Goal: Transaction & Acquisition: Purchase product/service

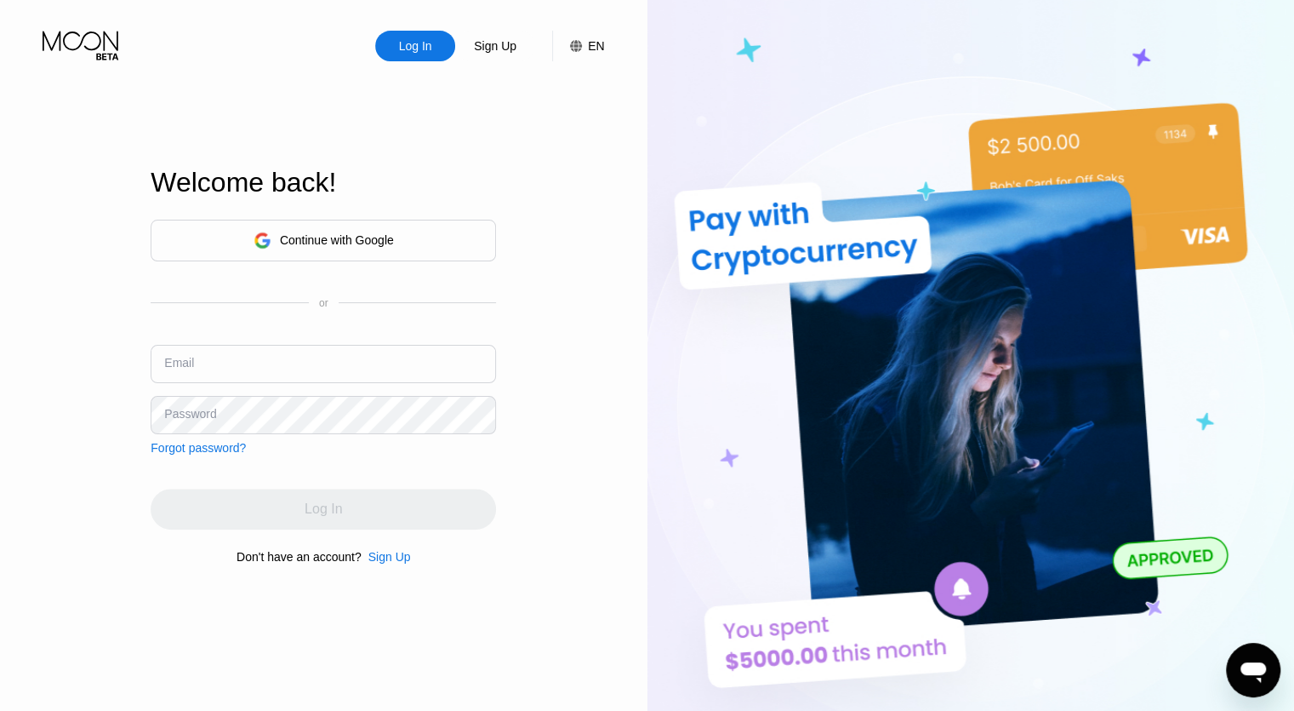
type input "starlizcare@hotmail.com"
click at [317, 383] on div "Email starlizcare@hotmail.com" at bounding box center [324, 370] width 346 height 51
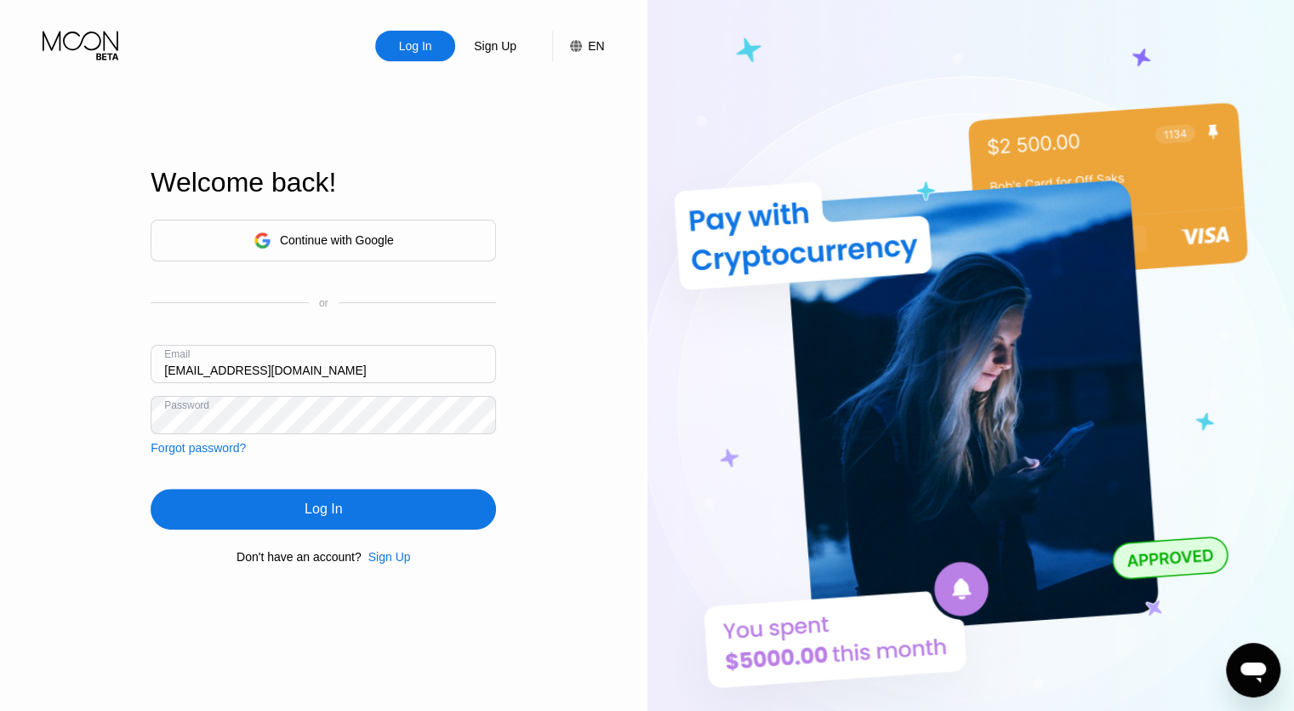
click at [331, 373] on input "starlizcare@hotmail.com" at bounding box center [324, 364] width 346 height 38
click at [335, 362] on input "starlizcare@hotmail.com" at bounding box center [324, 364] width 346 height 38
click at [454, 513] on div "Log In" at bounding box center [324, 509] width 346 height 41
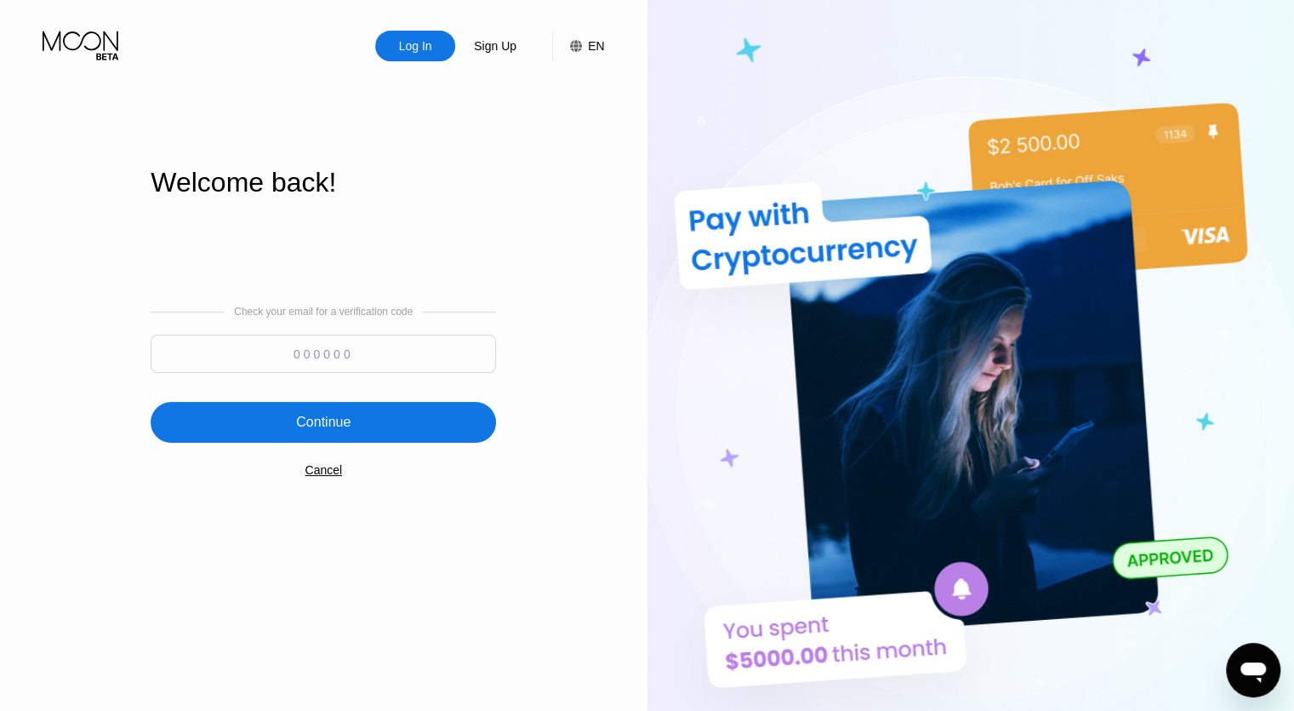
click at [420, 363] on input at bounding box center [324, 353] width 346 height 38
click at [329, 477] on div "Cancel" at bounding box center [323, 470] width 37 height 14
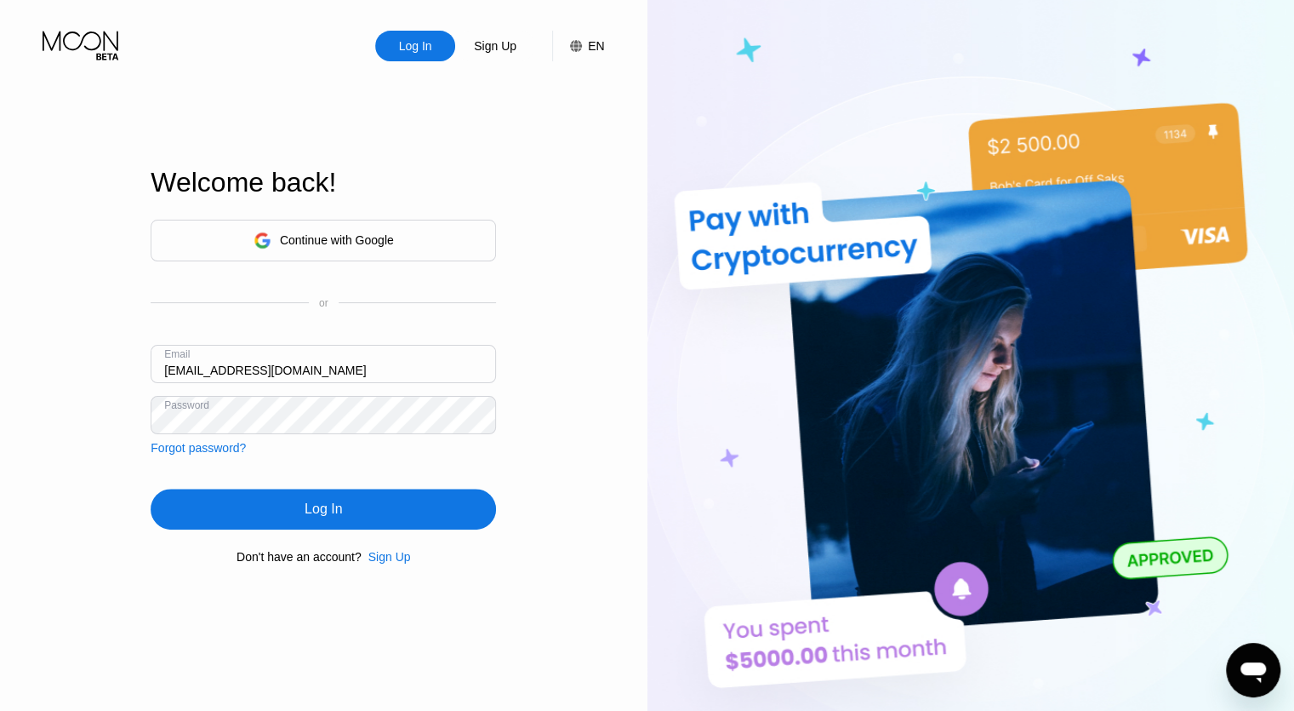
click at [499, 49] on div "Sign Up" at bounding box center [495, 45] width 46 height 17
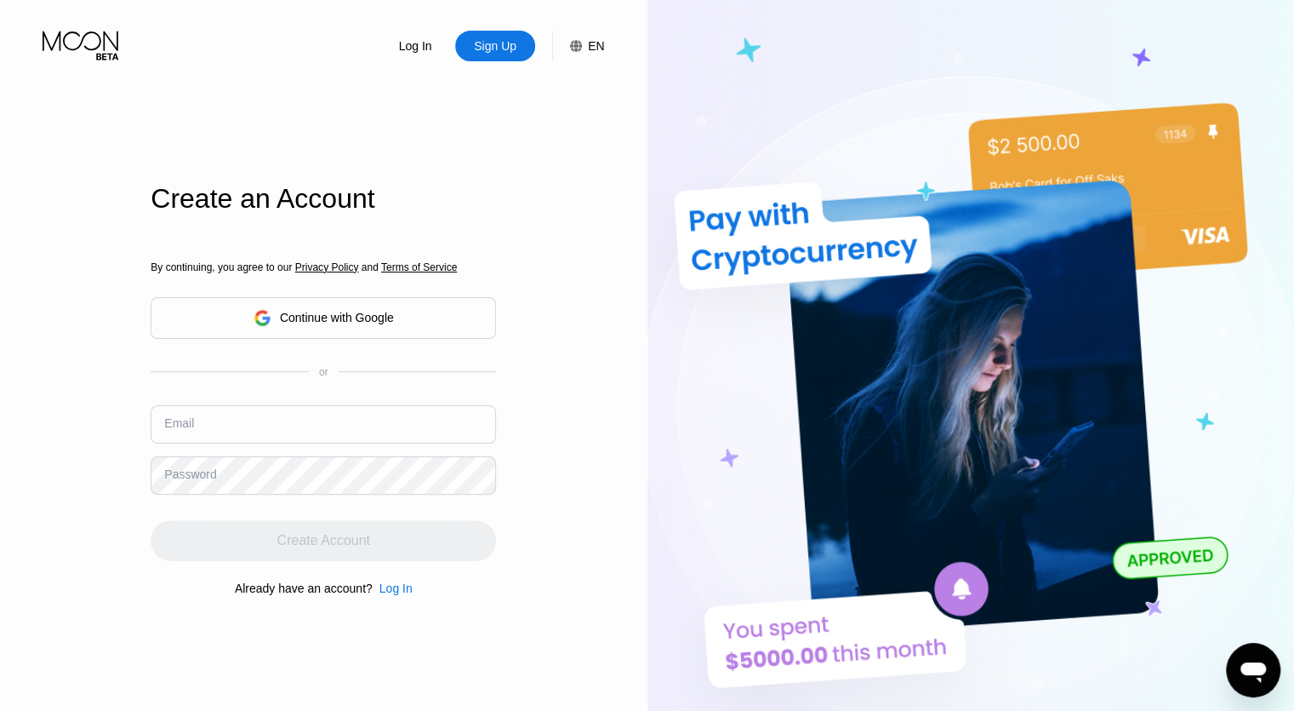
click at [300, 424] on input "text" at bounding box center [324, 424] width 346 height 38
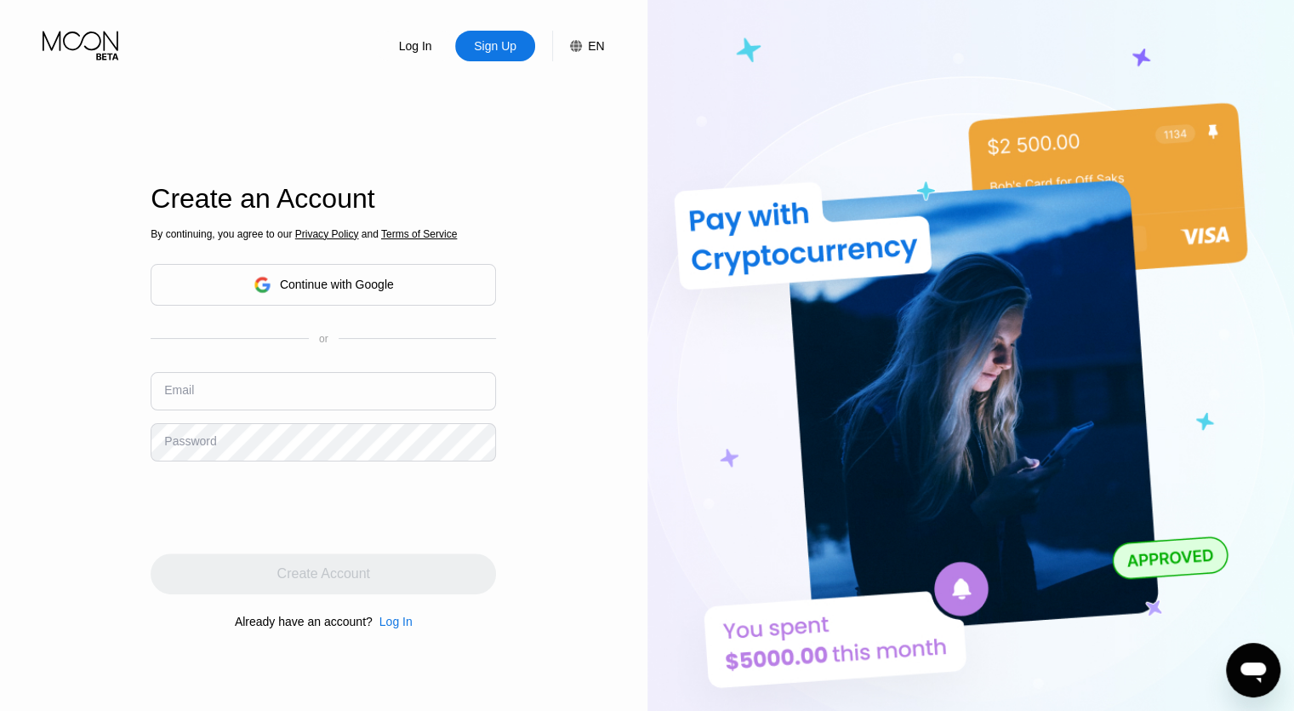
paste input "[EMAIL_ADDRESS][DOMAIN_NAME]"
type input "[EMAIL_ADDRESS][DOMAIN_NAME]"
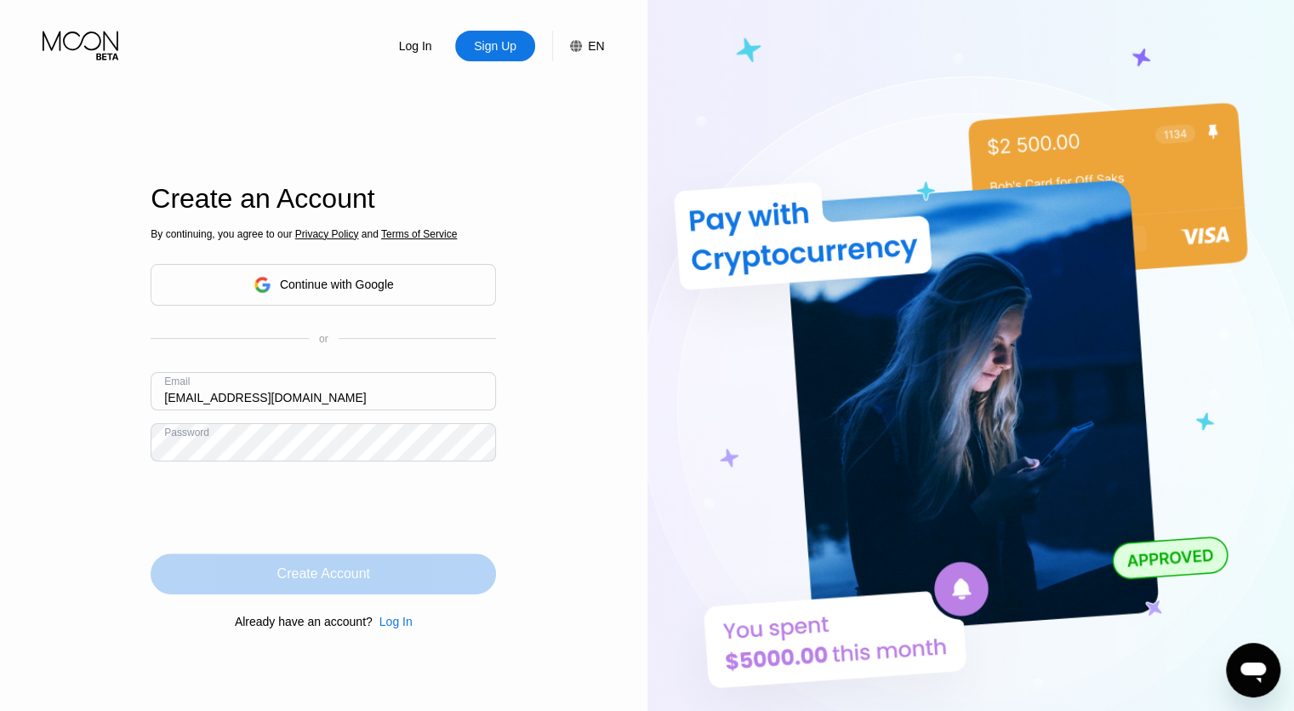
click at [420, 584] on div "Create Account" at bounding box center [324, 573] width 346 height 41
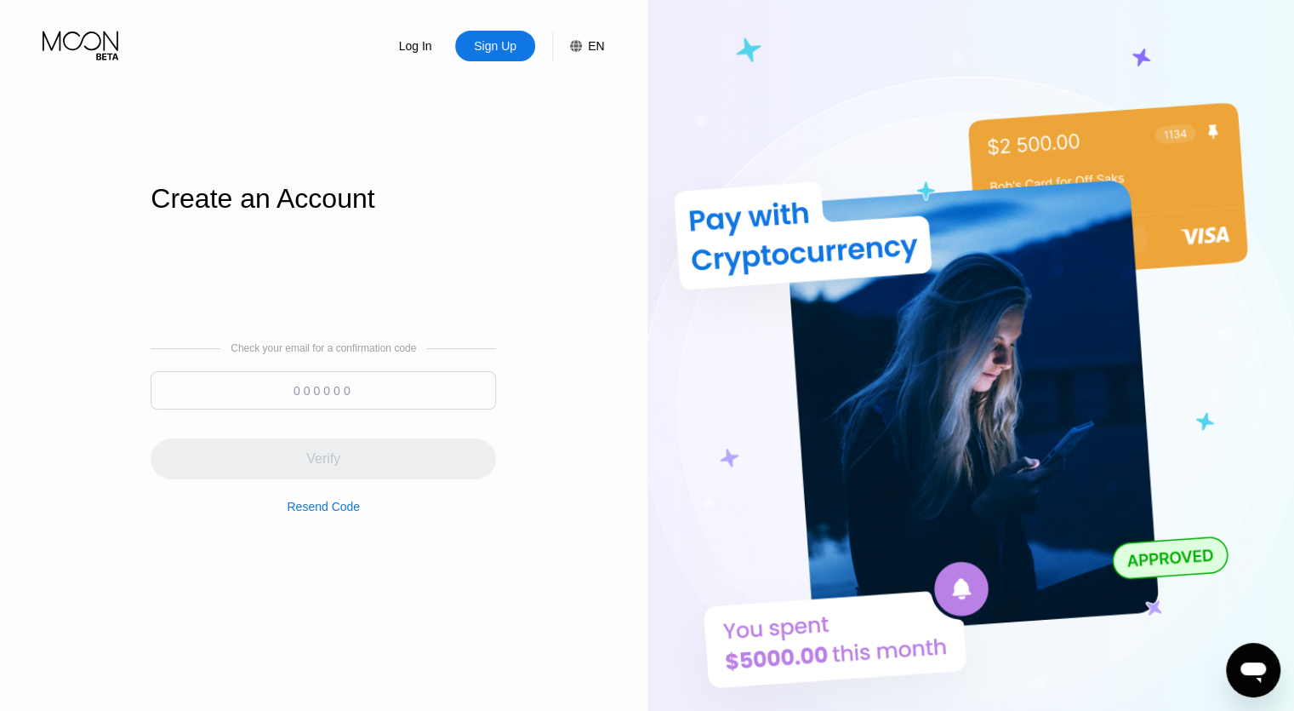
click at [371, 392] on input at bounding box center [324, 390] width 346 height 38
paste input "414621"
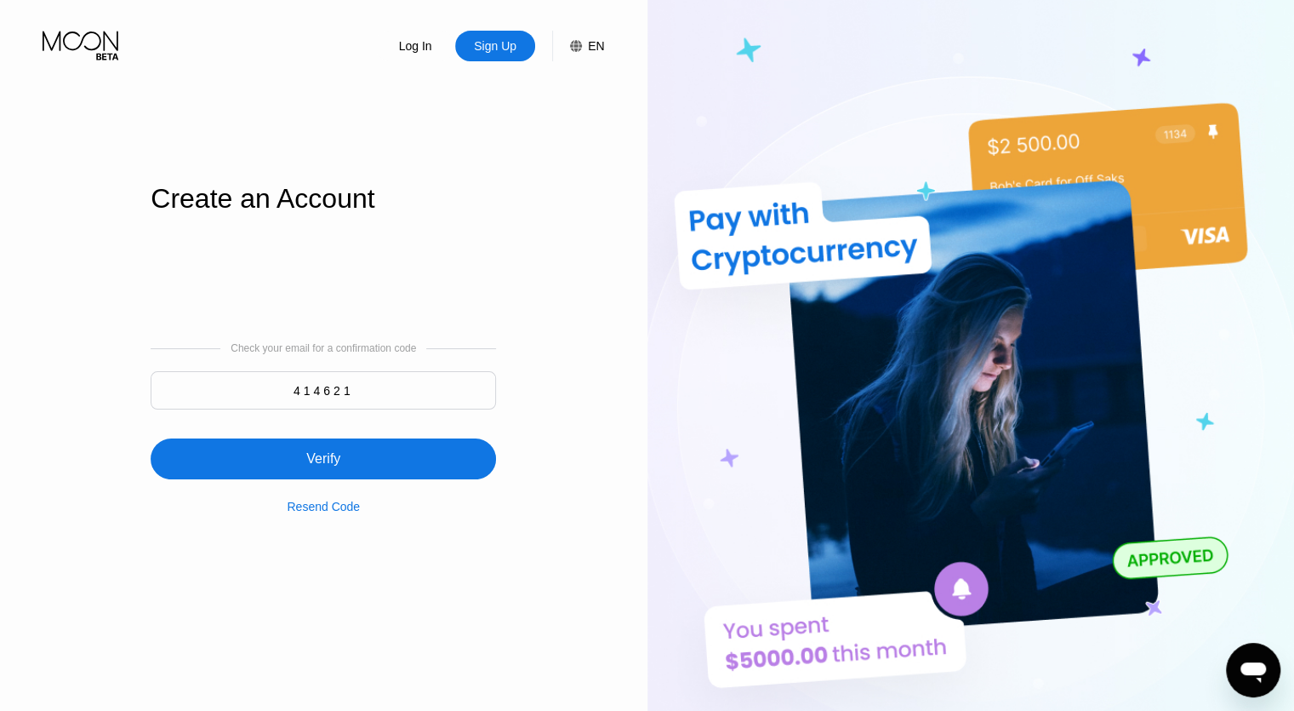
type input "414621"
click at [368, 454] on div "Verify" at bounding box center [324, 458] width 346 height 41
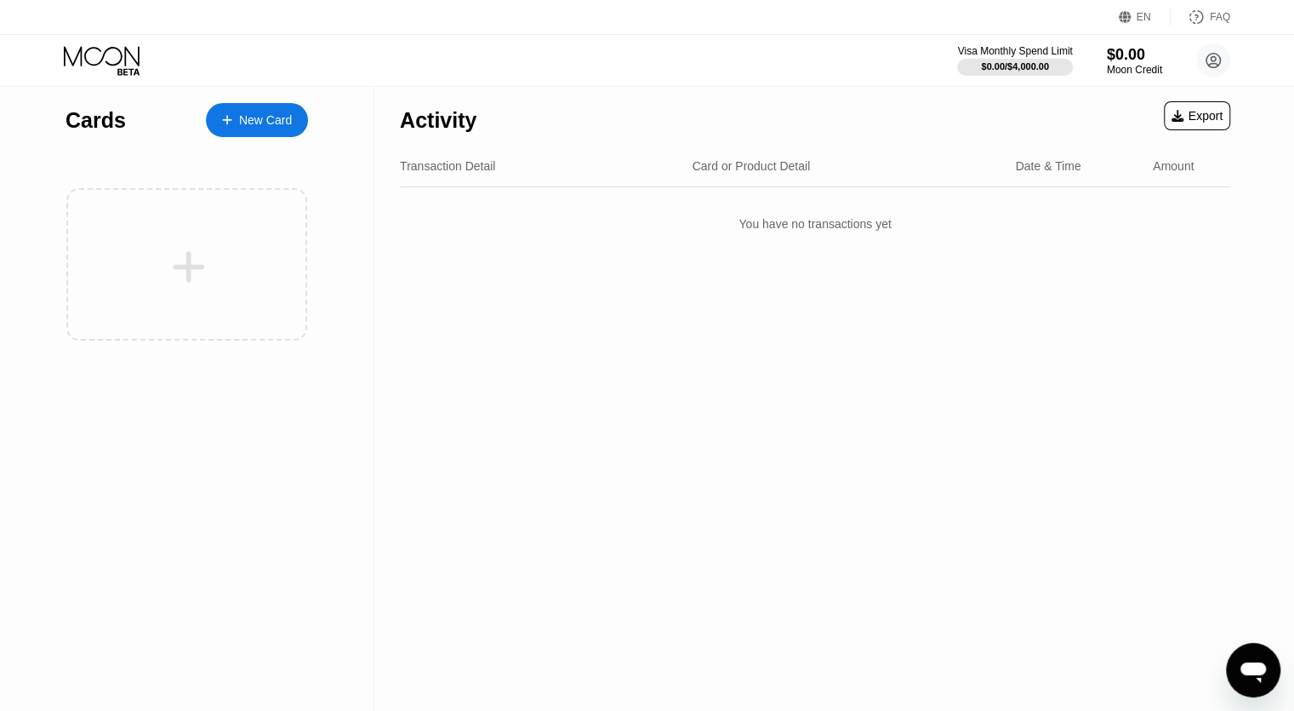
click at [274, 125] on div "New Card" at bounding box center [265, 120] width 53 height 14
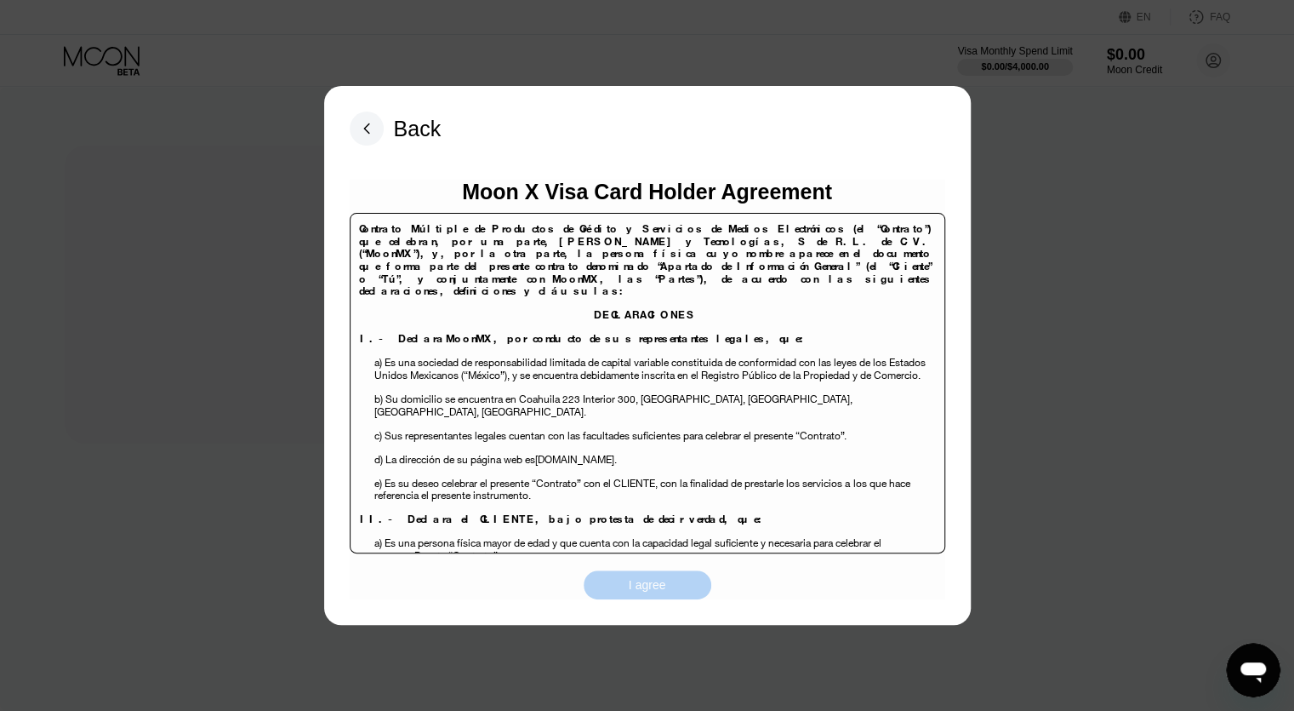
click at [679, 585] on div "I agree" at bounding box center [648, 584] width 128 height 29
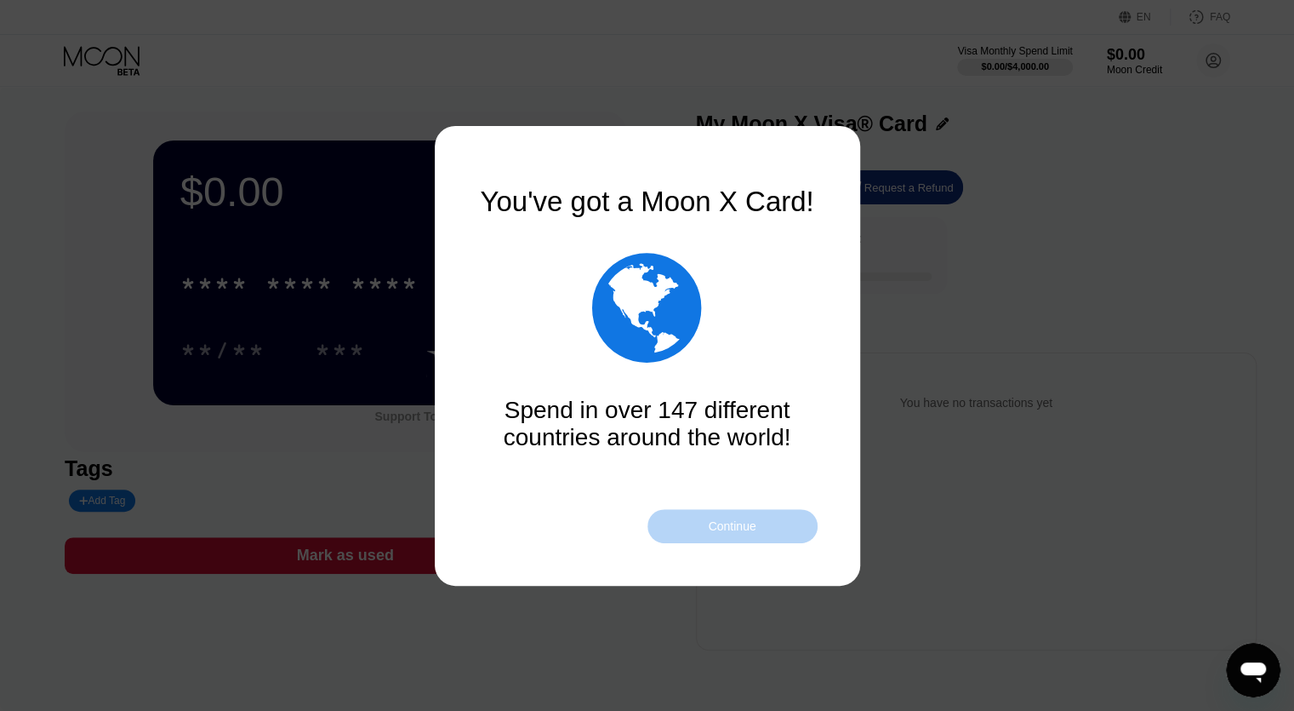
click at [726, 530] on div "Continue" at bounding box center [732, 526] width 48 height 14
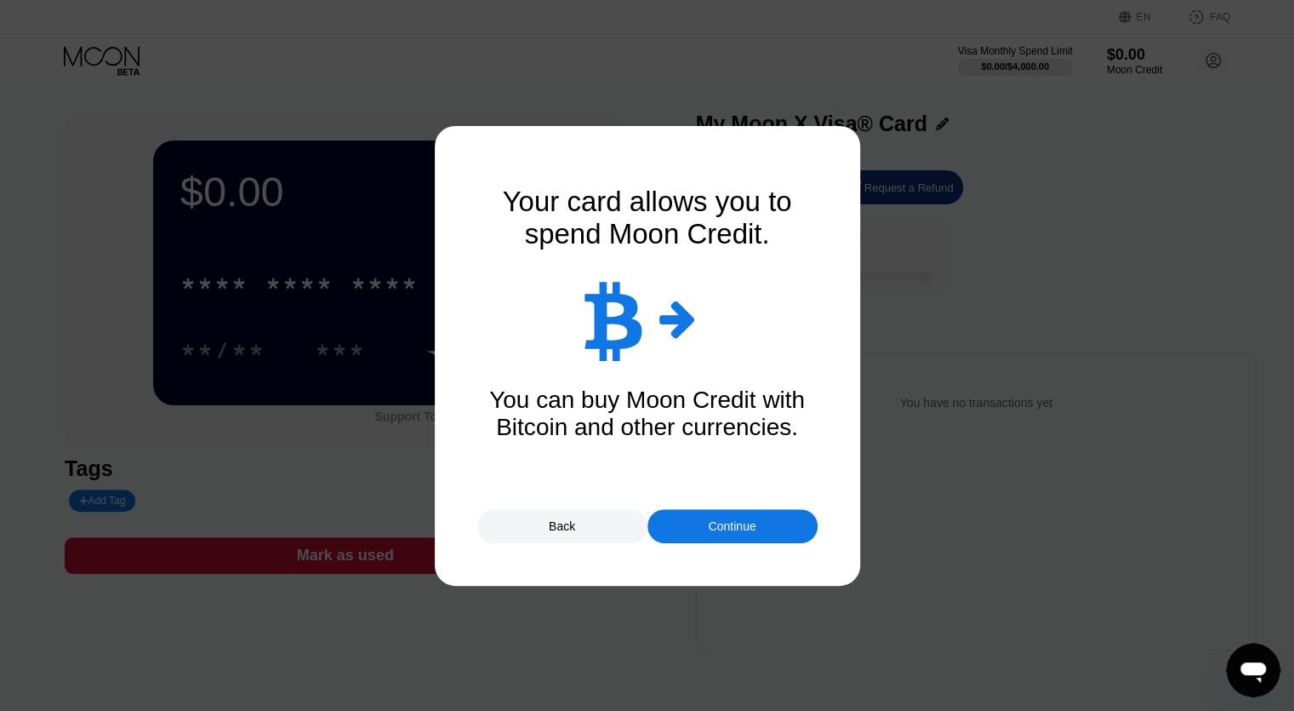
click at [726, 529] on div "Continue" at bounding box center [732, 526] width 48 height 14
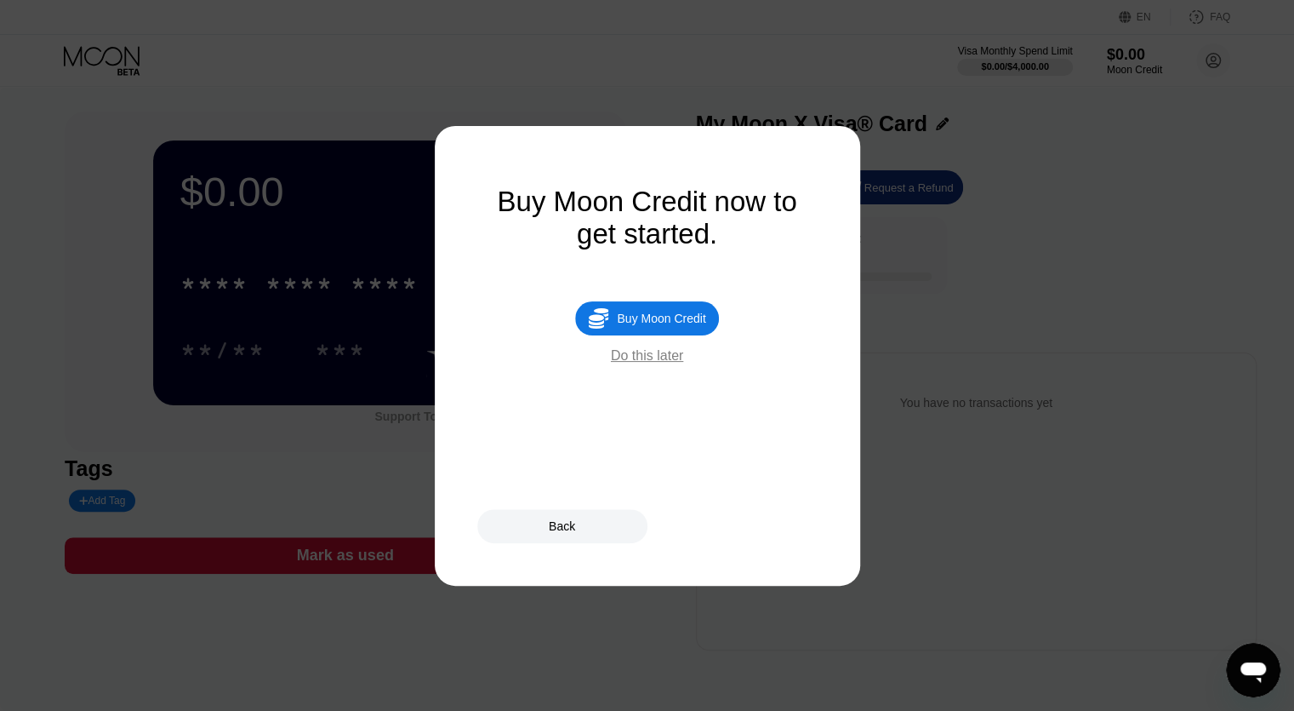
click at [661, 363] on div "Do this later" at bounding box center [647, 355] width 72 height 15
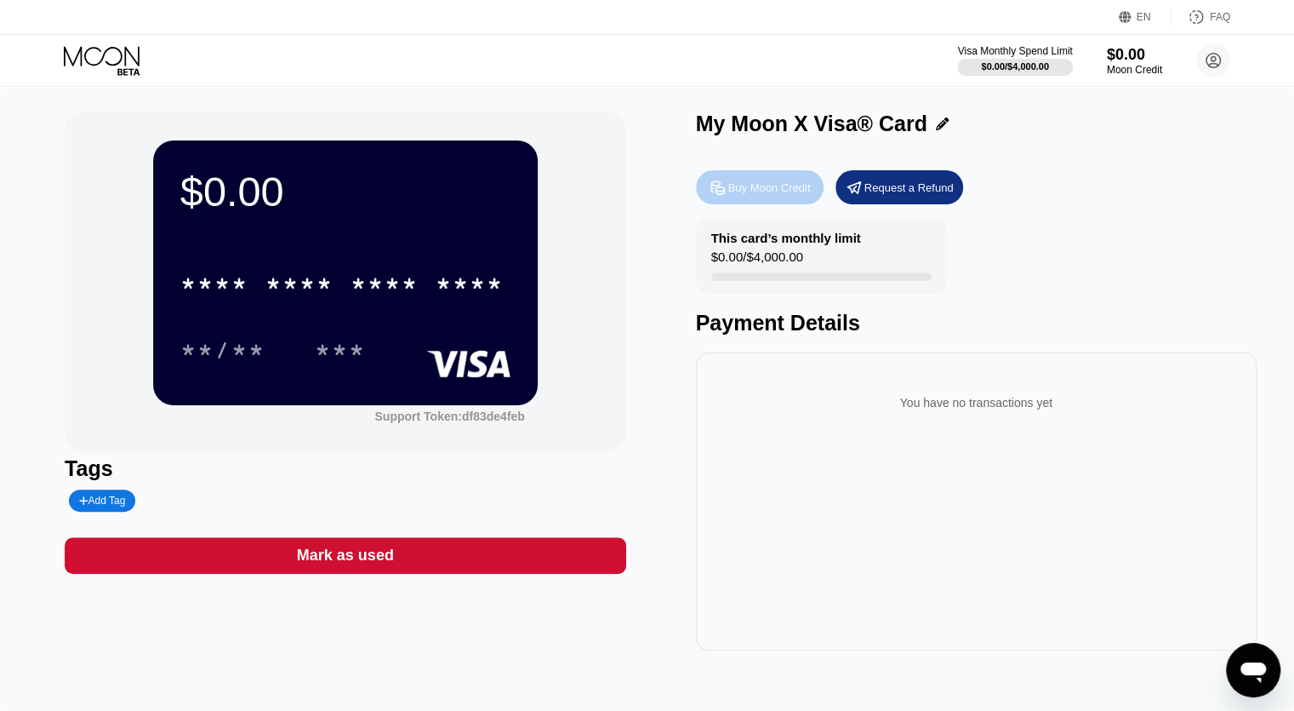
click at [781, 193] on div "Buy Moon Credit" at bounding box center [770, 187] width 83 height 14
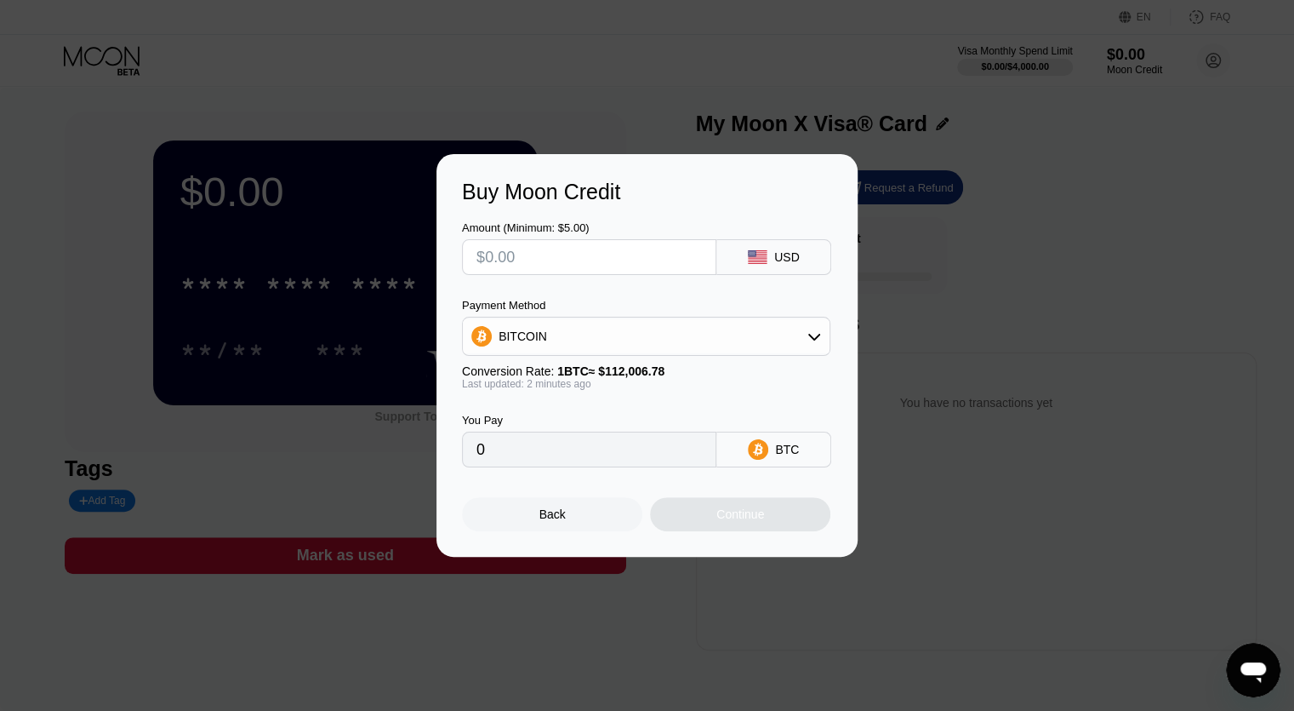
click at [676, 256] on input "text" at bounding box center [590, 257] width 226 height 34
type input "$40"
type input "0.00035713"
type input "$40"
click at [678, 346] on div "BITCOIN" at bounding box center [646, 336] width 367 height 34
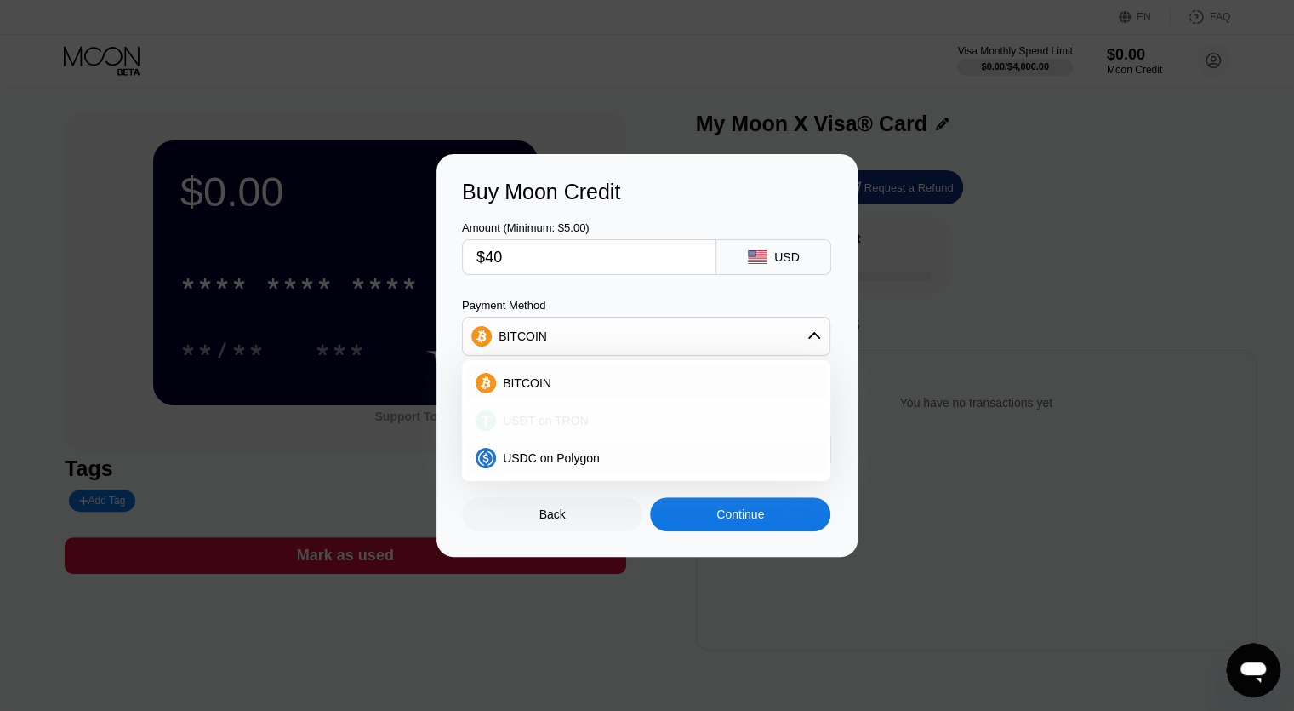
click at [607, 423] on div "USDT on TRON" at bounding box center [656, 421] width 321 height 14
type input "40.40"
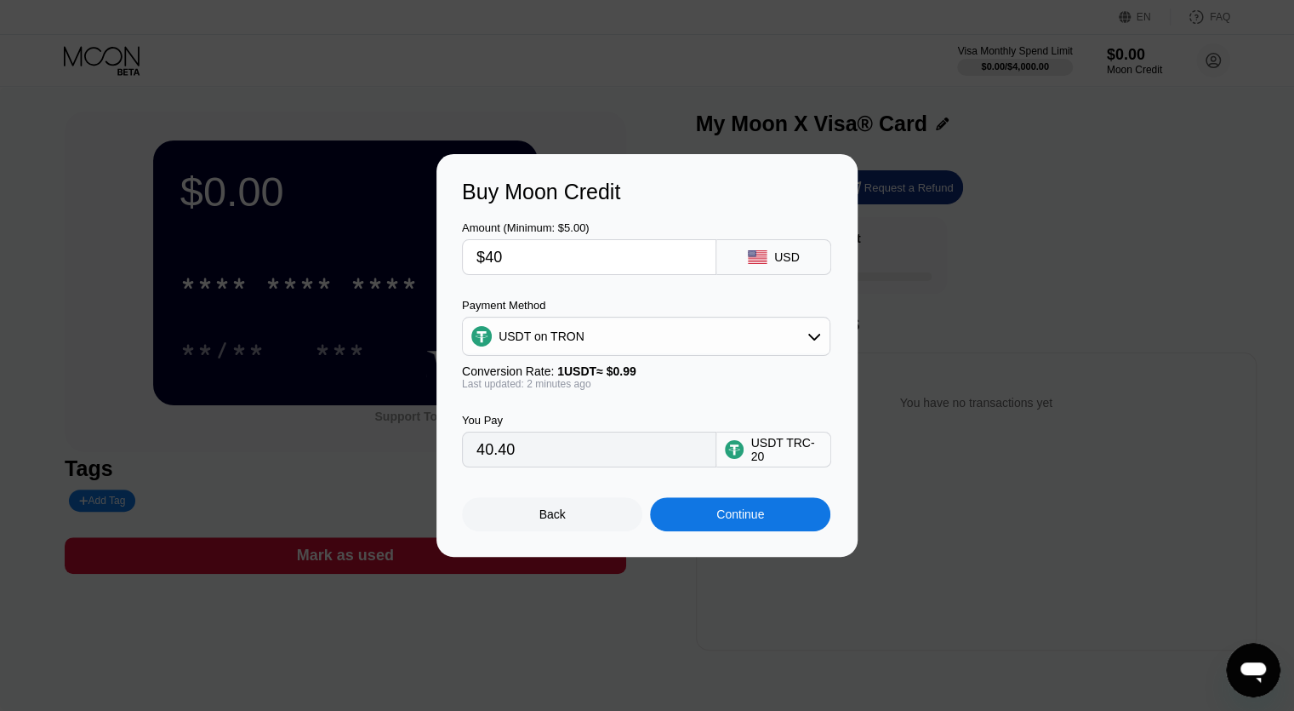
click at [566, 448] on input "40.40" at bounding box center [590, 449] width 226 height 34
click at [753, 340] on div "USDT on TRON" at bounding box center [646, 336] width 367 height 34
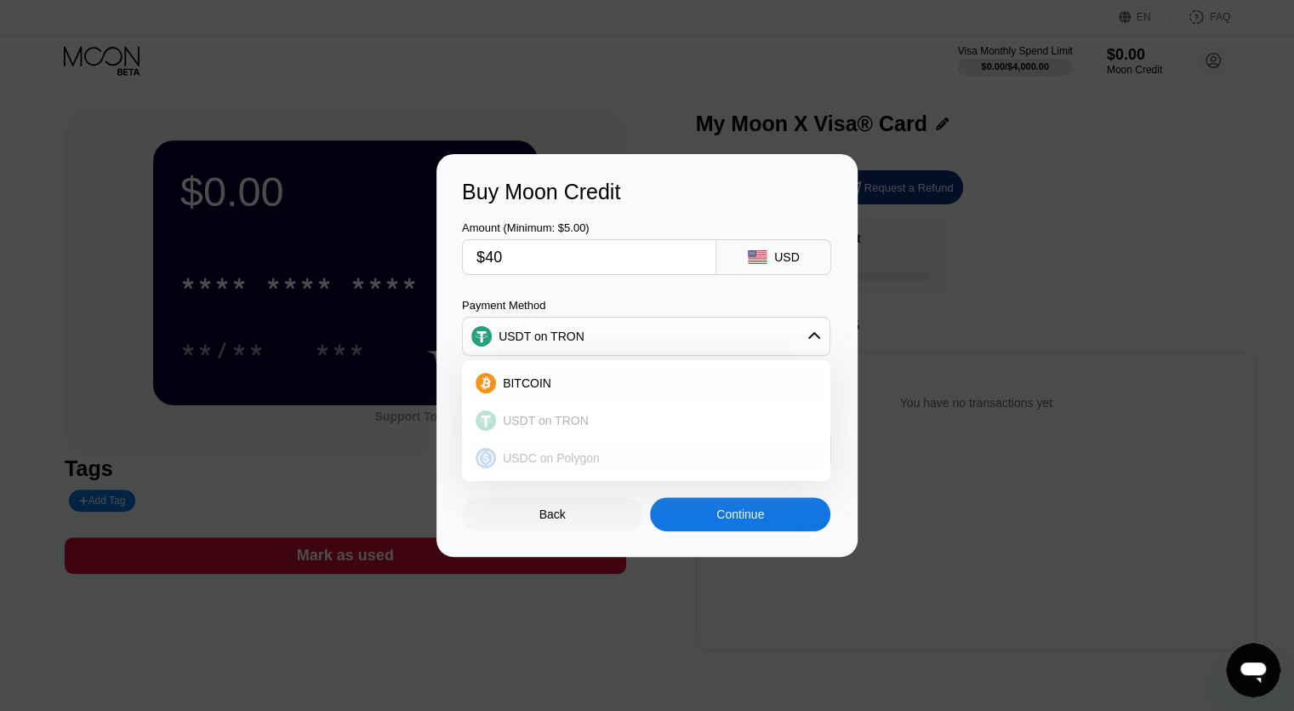
drag, startPoint x: 566, startPoint y: 417, endPoint x: 583, endPoint y: 457, distance: 43.5
click at [583, 457] on div "BITCOIN USDT on TRON USDC on Polygon" at bounding box center [646, 420] width 369 height 121
click at [583, 457] on span "USDC on Polygon" at bounding box center [551, 458] width 97 height 14
type input "40.00000000"
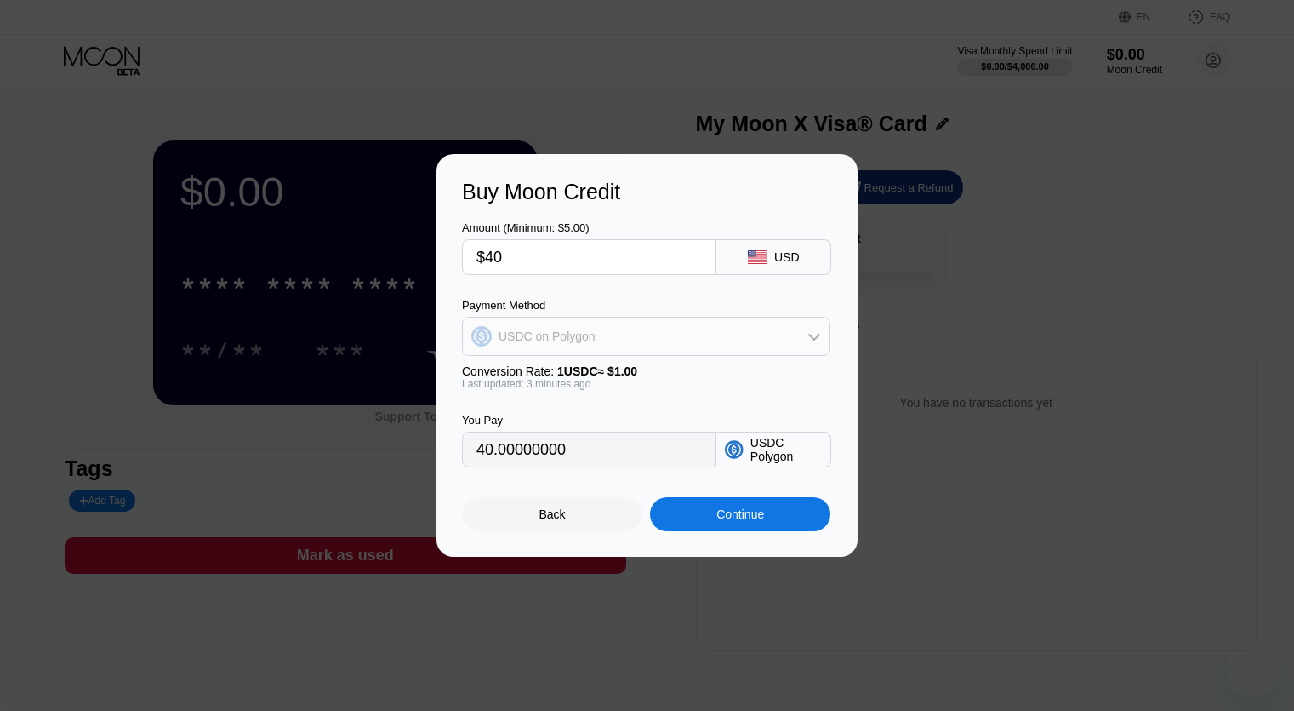
click at [793, 350] on div "USDC on Polygon" at bounding box center [646, 336] width 367 height 34
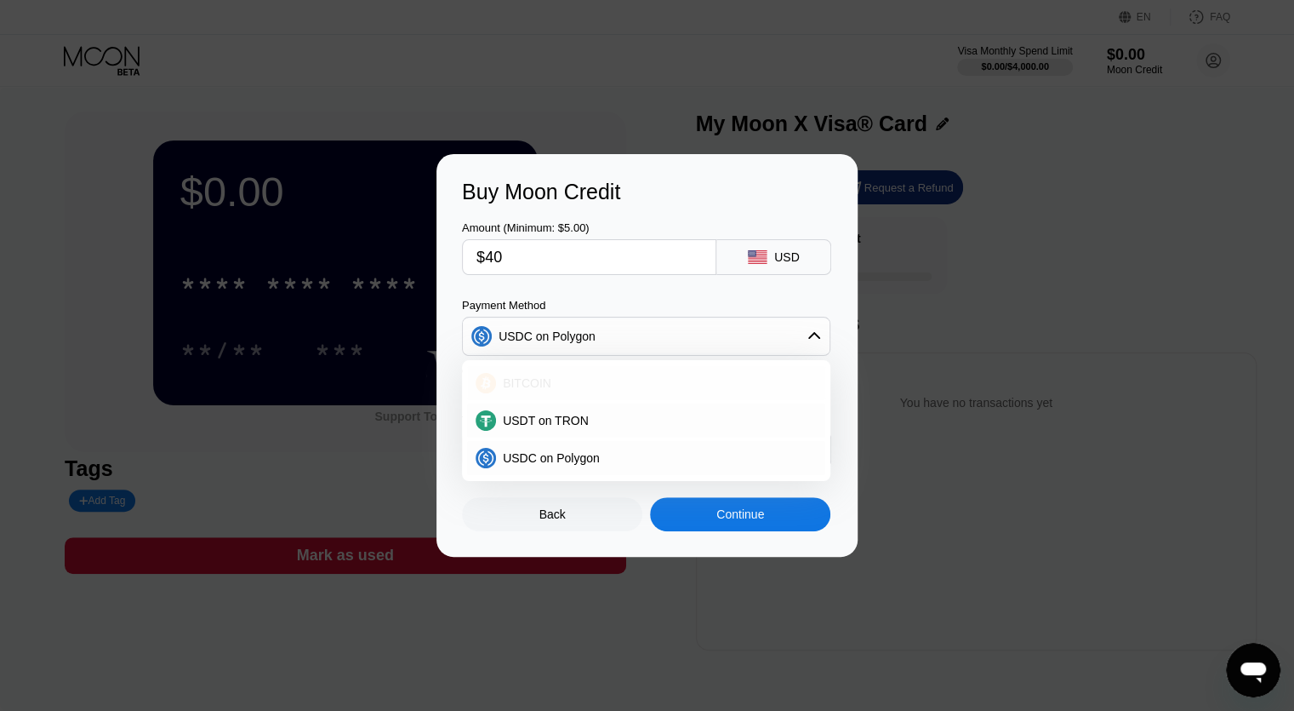
click at [689, 377] on div "BITCOIN" at bounding box center [656, 383] width 321 height 14
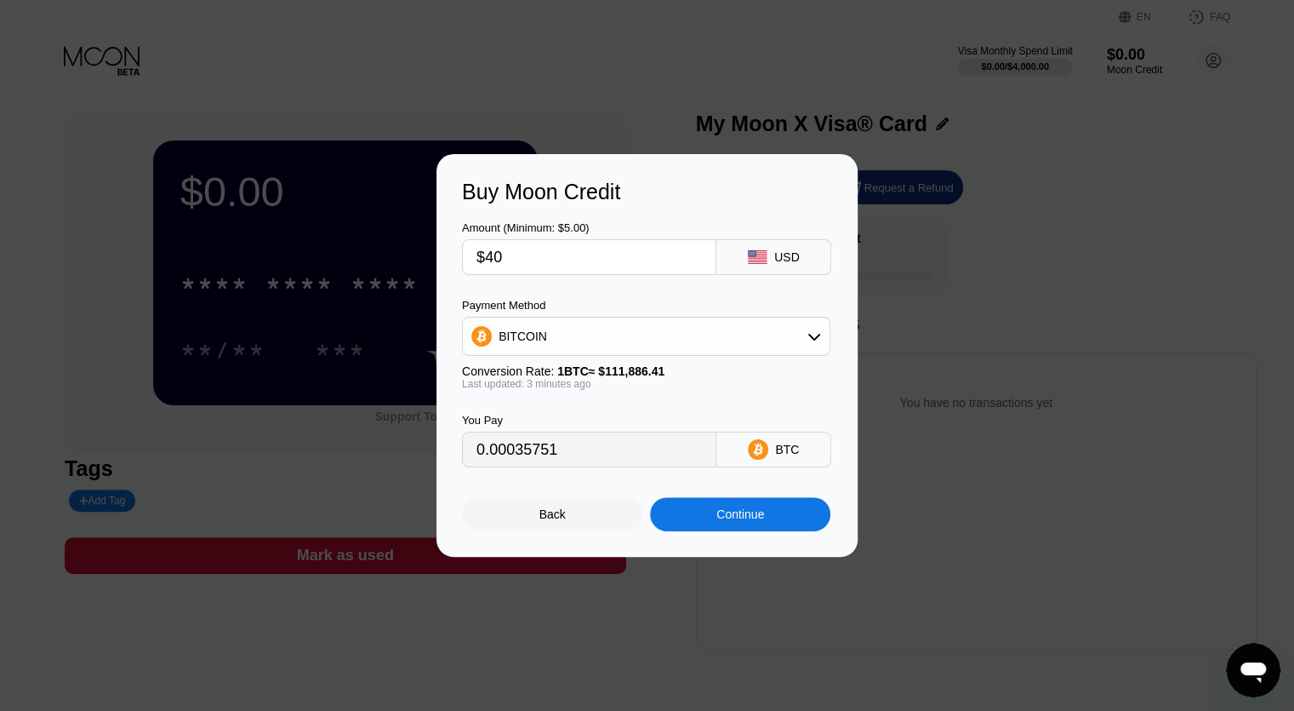
click at [586, 460] on input "0.00035751" at bounding box center [590, 449] width 226 height 34
type input "0.00035761"
click at [778, 530] on div "Continue" at bounding box center [740, 514] width 180 height 34
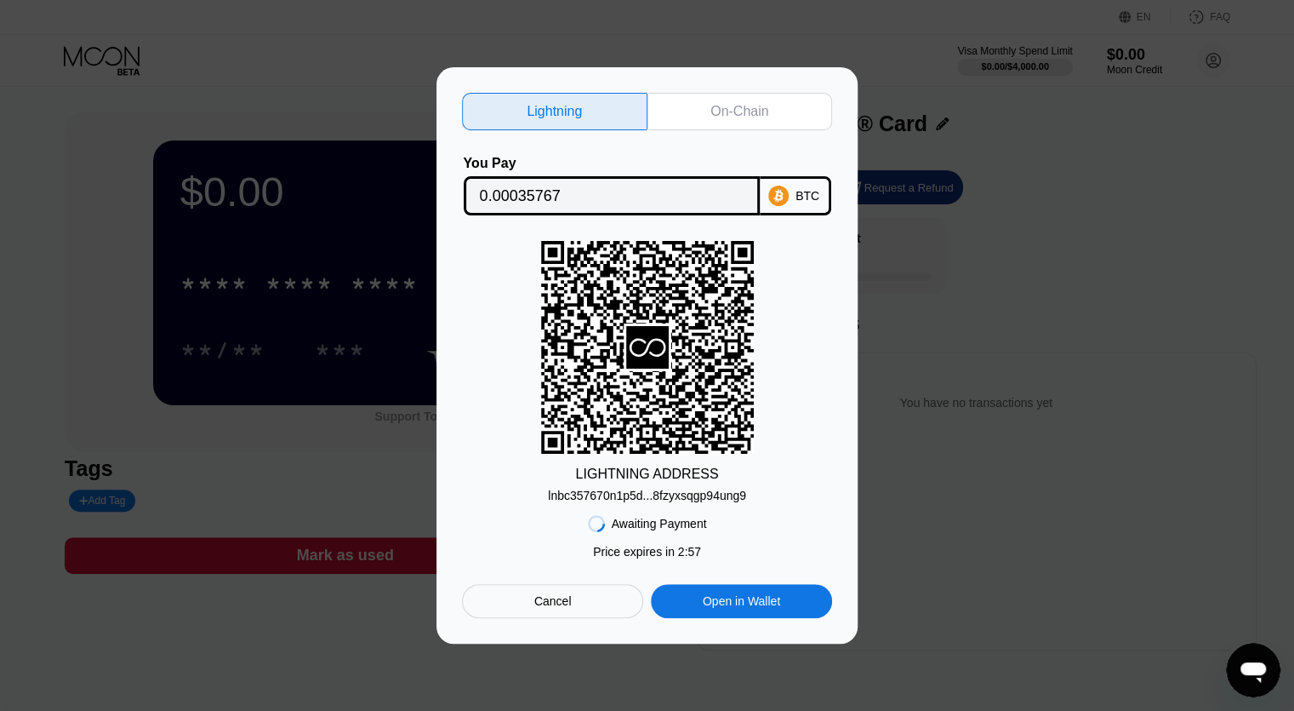
click at [723, 493] on div "lnbc357670n1p5d...8fzyxsqgp94ung9" at bounding box center [647, 496] width 198 height 14
click at [711, 111] on div "On-Chain" at bounding box center [740, 111] width 58 height 17
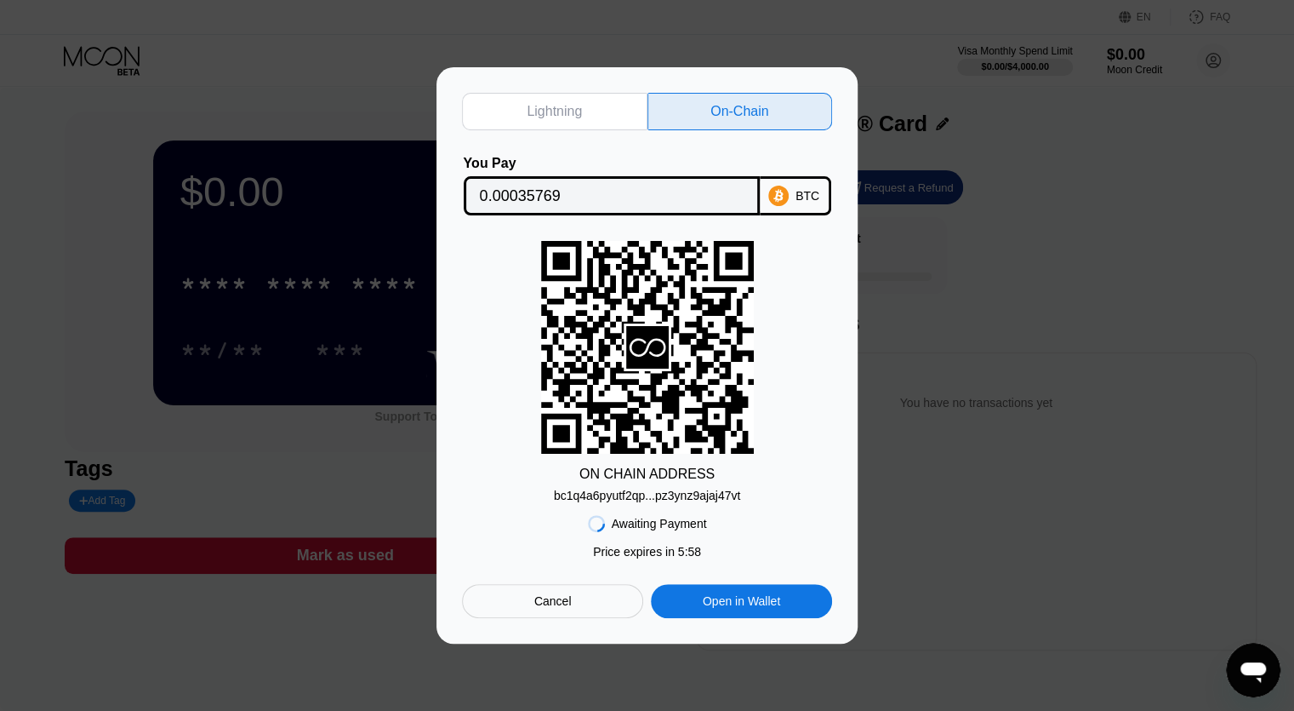
click at [696, 493] on div "bc1q4a6pyutf2qp...pz3ynz9ajaj47vt" at bounding box center [647, 496] width 187 height 14
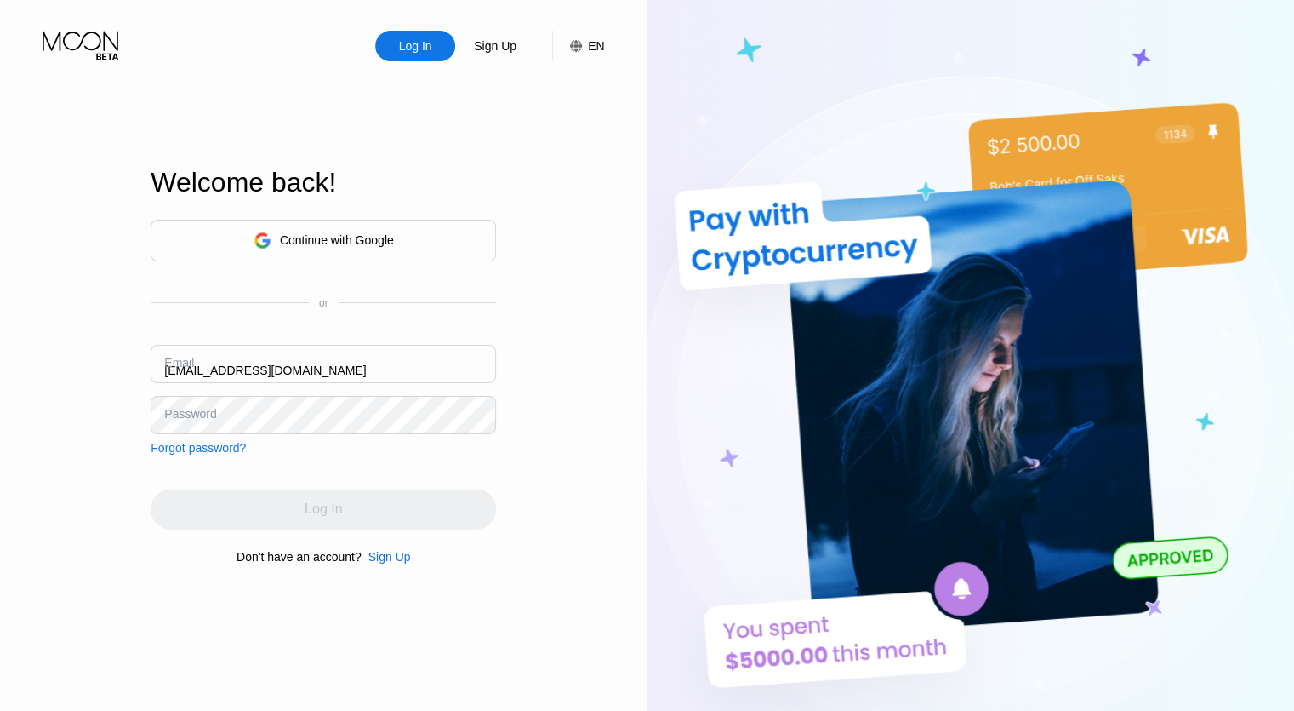
click at [327, 376] on input "starlizcare@hotmail.com" at bounding box center [324, 364] width 346 height 38
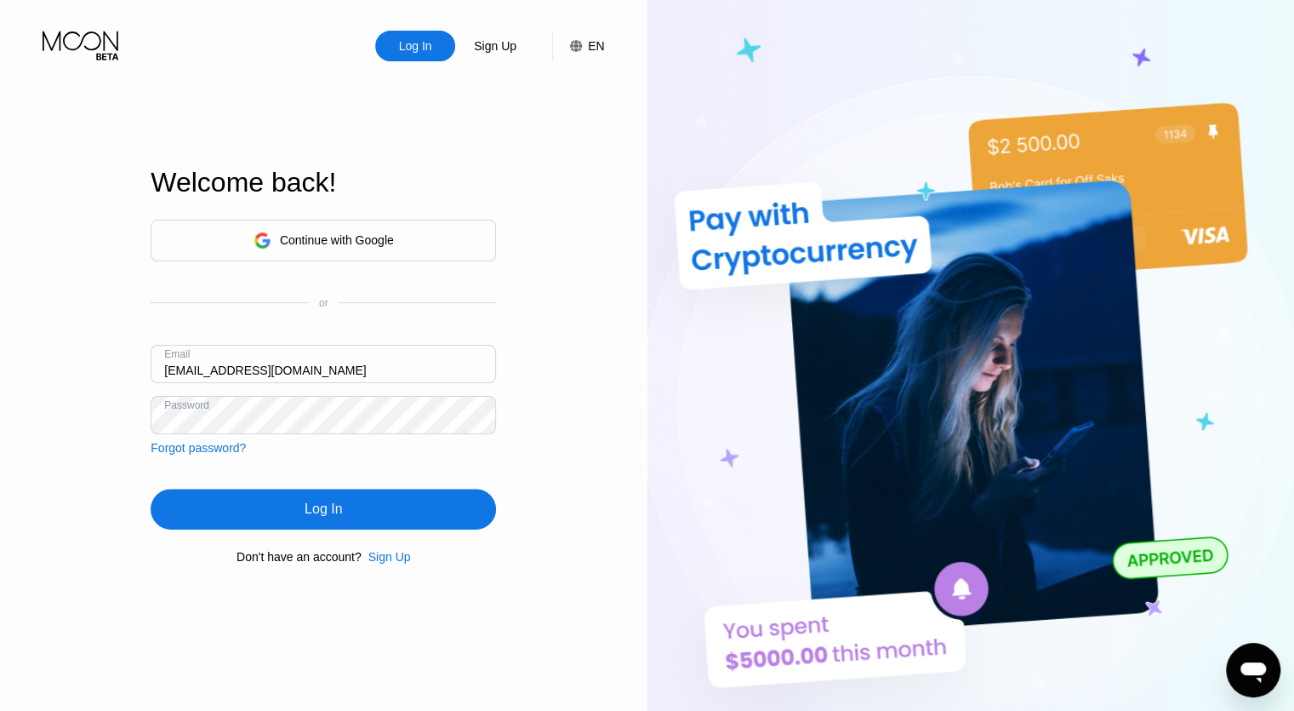
type input "[EMAIL_ADDRESS][DOMAIN_NAME]"
click at [356, 506] on div "Log In" at bounding box center [324, 509] width 346 height 41
